Goal: Navigation & Orientation: Find specific page/section

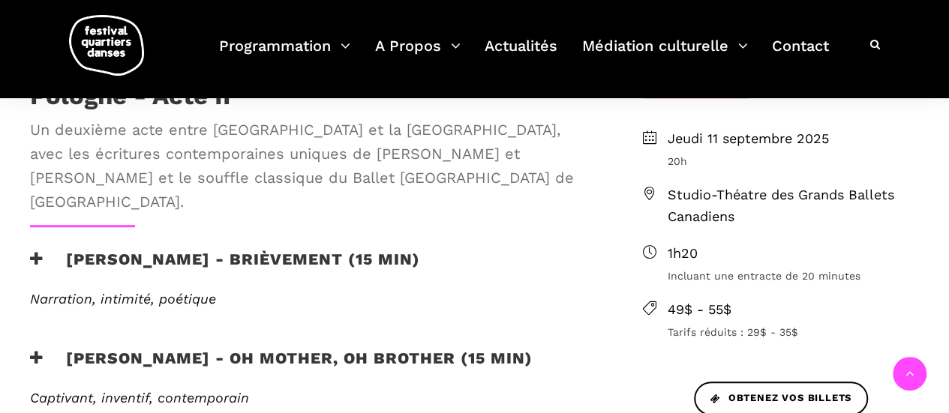
scroll to position [521, 0]
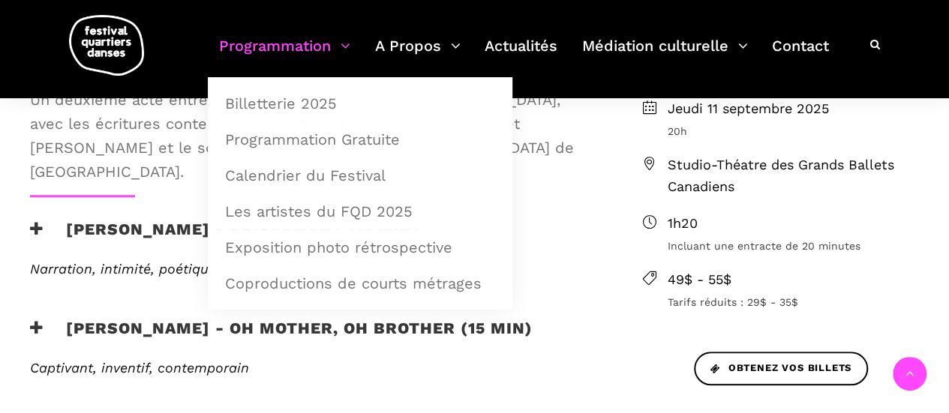
click at [286, 54] on link "Programmation" at bounding box center [284, 55] width 131 height 44
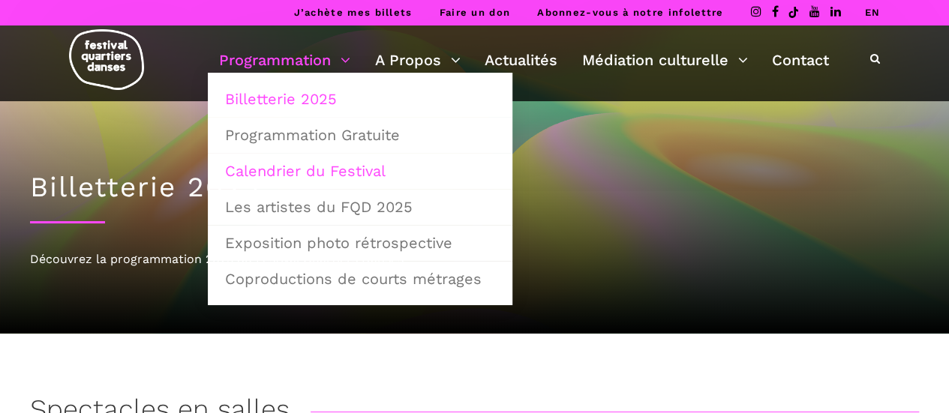
click at [330, 167] on link "Calendrier du Festival" at bounding box center [360, 171] width 288 height 35
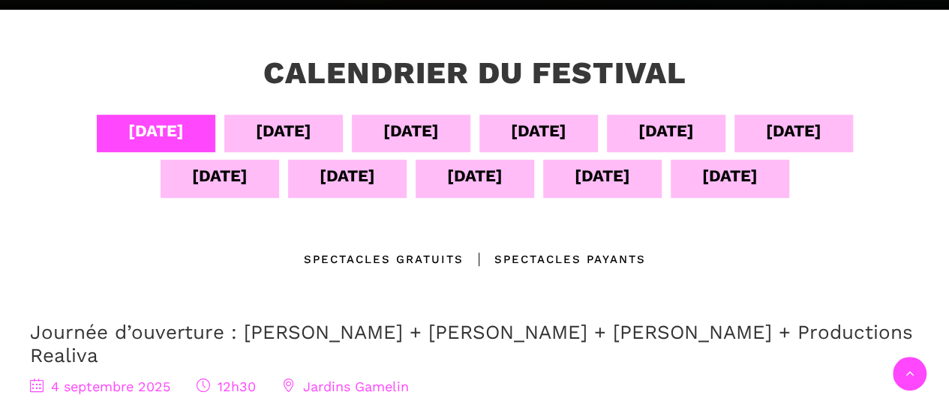
scroll to position [327, 0]
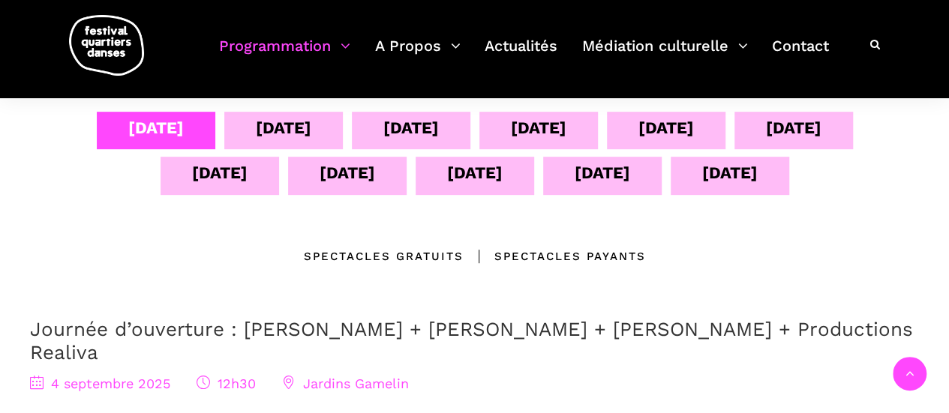
click at [329, 160] on div "11 sept" at bounding box center [348, 173] width 56 height 26
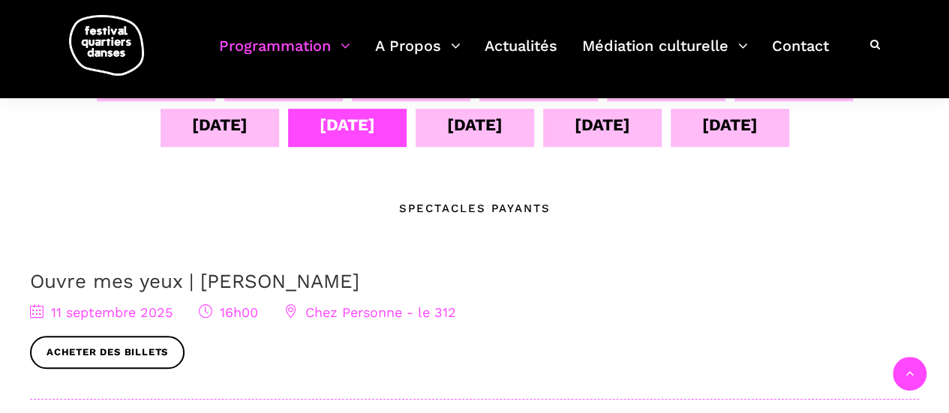
scroll to position [380, 0]
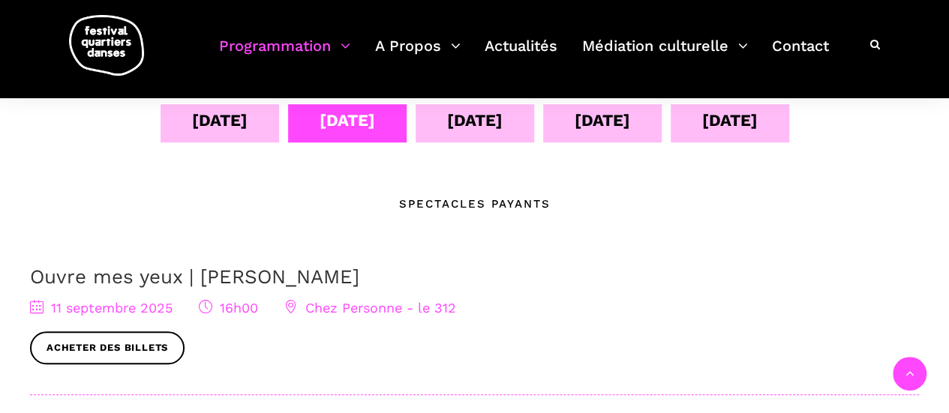
click at [447, 116] on div "12 sept" at bounding box center [475, 120] width 56 height 26
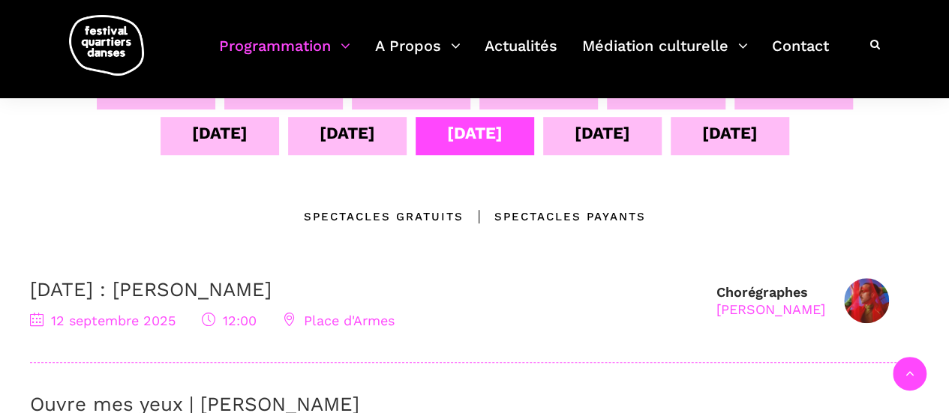
scroll to position [347, 0]
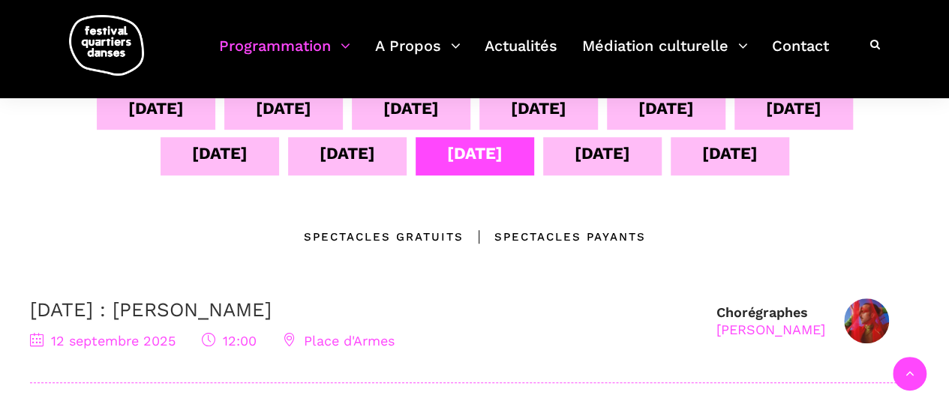
click at [601, 157] on div "13 sept" at bounding box center [603, 153] width 56 height 26
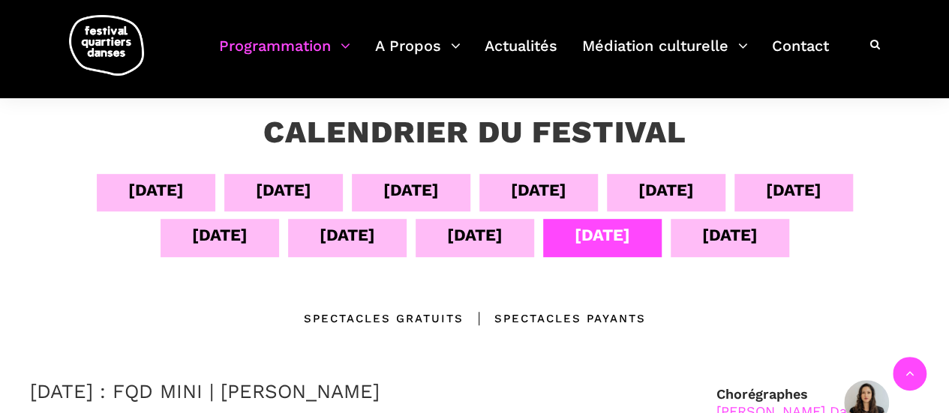
scroll to position [264, 0]
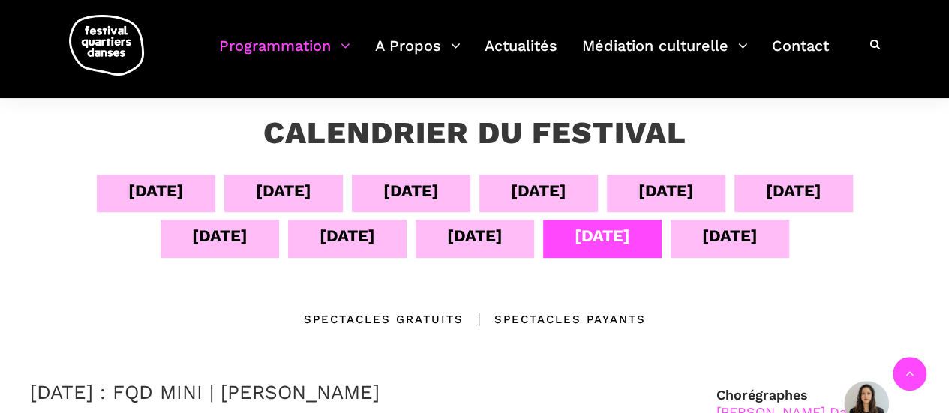
click at [325, 239] on div "11 sept" at bounding box center [348, 236] width 56 height 26
